Goal: Task Accomplishment & Management: Use online tool/utility

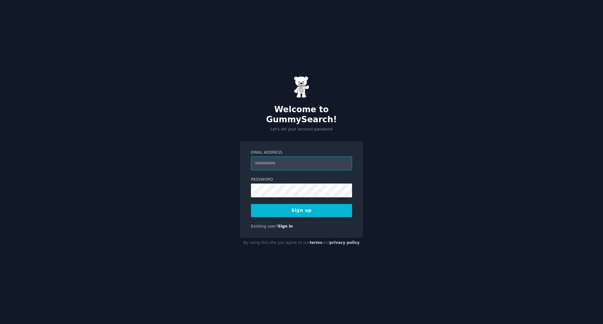
paste input "**********"
type input "**********"
click at [275, 206] on button "Sign up" at bounding box center [301, 210] width 101 height 13
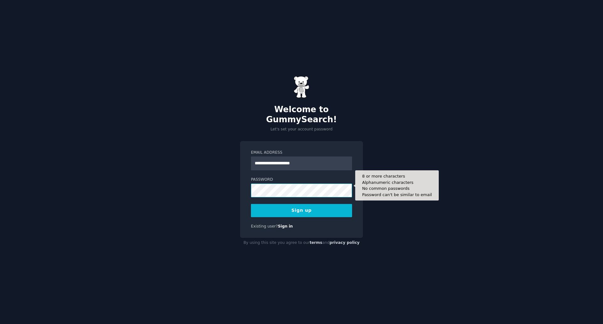
click at [251, 204] on button "Sign up" at bounding box center [301, 210] width 101 height 13
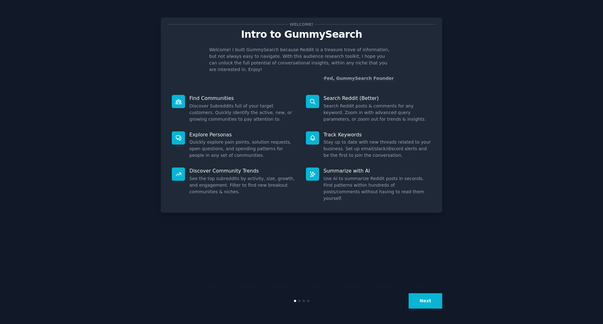
click at [315, 98] on icon at bounding box center [312, 101] width 7 height 7
click at [429, 304] on button "Next" at bounding box center [426, 300] width 34 height 15
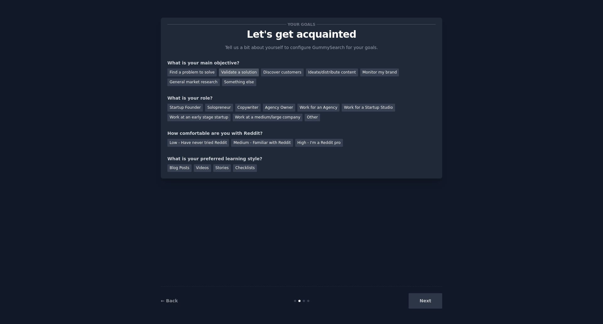
click at [227, 69] on div "Validate a solution" at bounding box center [239, 72] width 40 height 8
click at [200, 73] on div "Find a problem to solve" at bounding box center [191, 72] width 49 height 8
click at [235, 69] on div "Validate a solution" at bounding box center [239, 72] width 40 height 8
click at [193, 106] on div "Startup Founder" at bounding box center [184, 108] width 35 height 8
click at [256, 144] on div "Medium - Familiar with Reddit" at bounding box center [262, 143] width 62 height 8
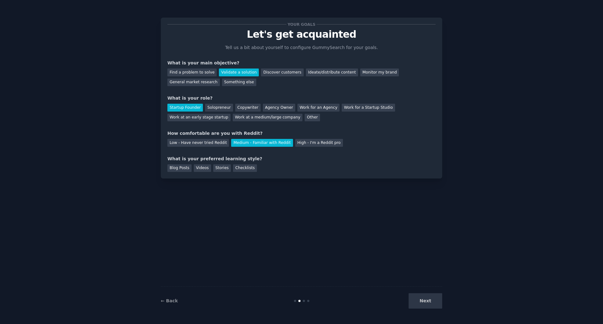
drag, startPoint x: 237, startPoint y: 168, endPoint x: 254, endPoint y: 172, distance: 17.4
click at [237, 168] on div "Checklists" at bounding box center [245, 168] width 24 height 8
click at [421, 300] on button "Next" at bounding box center [426, 300] width 34 height 15
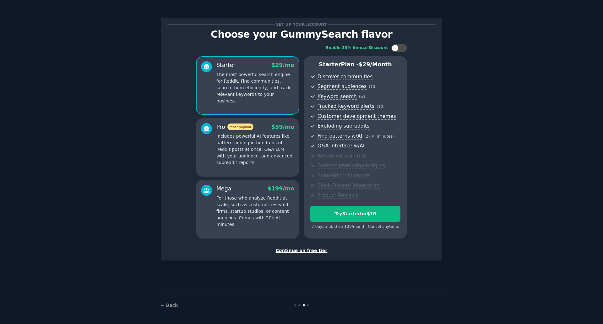
click at [296, 250] on div "Continue on free tier" at bounding box center [301, 250] width 268 height 7
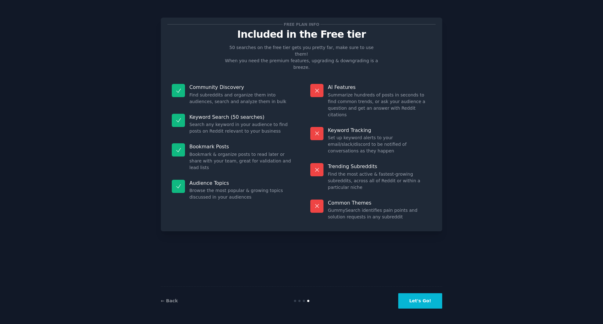
click at [418, 301] on button "Let's Go!" at bounding box center [420, 300] width 44 height 15
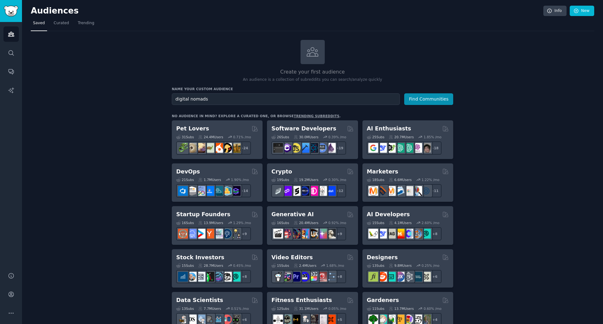
type input "digital nomads"
click at [404, 93] on button "Find Communities" at bounding box center [428, 99] width 49 height 12
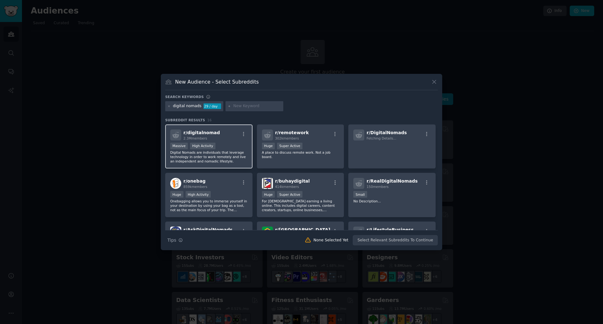
click at [212, 135] on span "r/ digitalnomad" at bounding box center [201, 132] width 36 height 5
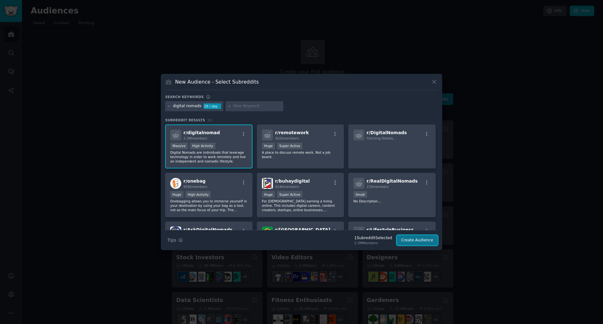
click at [420, 239] on button "Create Audience" at bounding box center [417, 240] width 41 height 11
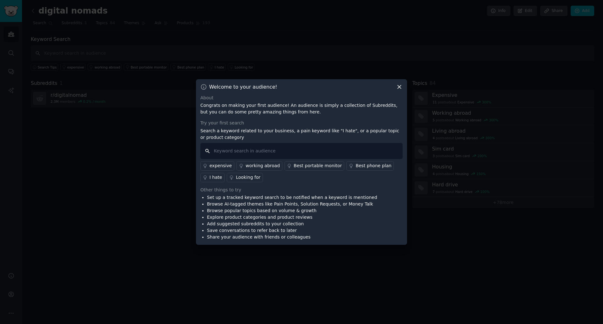
click at [308, 154] on input "text" at bounding box center [301, 151] width 202 height 16
type input "tax filing"
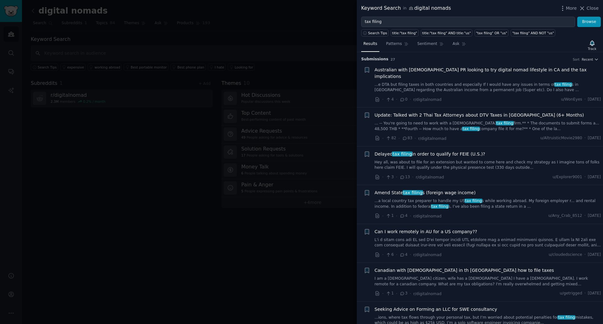
click at [483, 198] on link "...a local country tax preparer to handle my [DEMOGRAPHIC_DATA] tax filing s wh…" at bounding box center [488, 203] width 226 height 11
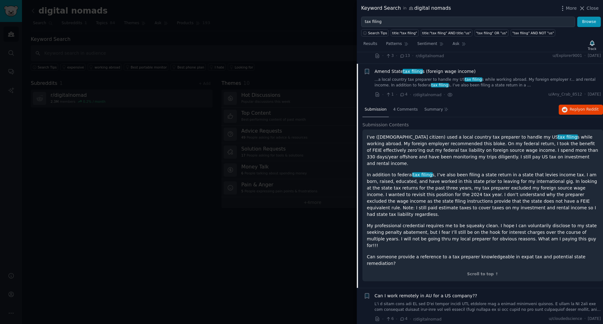
scroll to position [126, 0]
